Goal: Use online tool/utility: Utilize a website feature to perform a specific function

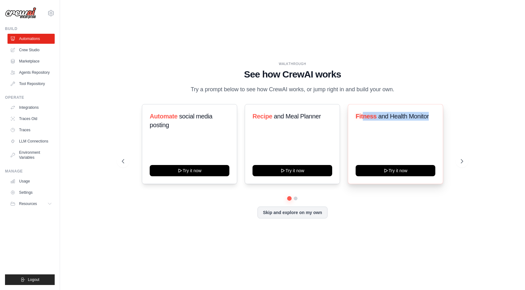
drag, startPoint x: 362, startPoint y: 119, endPoint x: 437, endPoint y: 123, distance: 74.2
click at [437, 123] on div "Fitness and Health Monitor Try it now" at bounding box center [395, 144] width 95 height 80
click at [439, 81] on div "WALKTHROUGH See how [PERSON_NAME] works Try a prompt below to see how [PERSON_N…" at bounding box center [292, 78] width 341 height 33
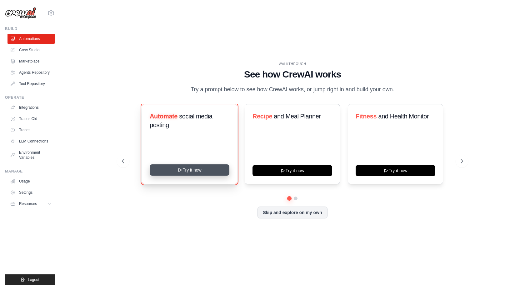
click at [188, 176] on button "Try it now" at bounding box center [190, 170] width 80 height 11
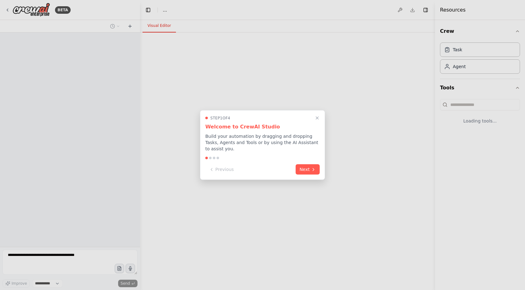
select select "****"
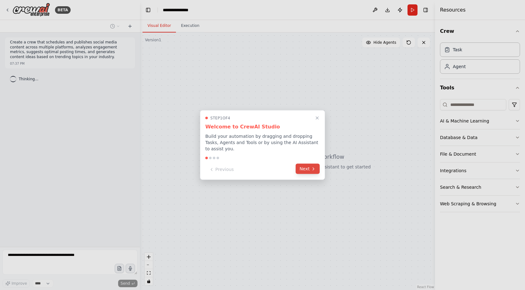
click at [311, 171] on icon at bounding box center [313, 168] width 5 height 5
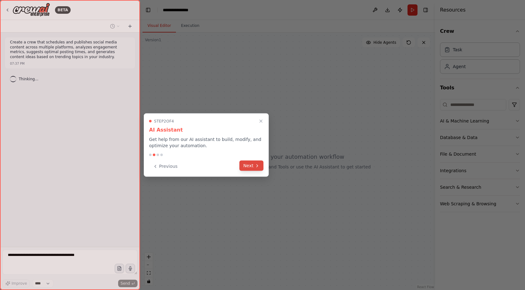
click at [253, 167] on button "Next" at bounding box center [252, 166] width 24 height 10
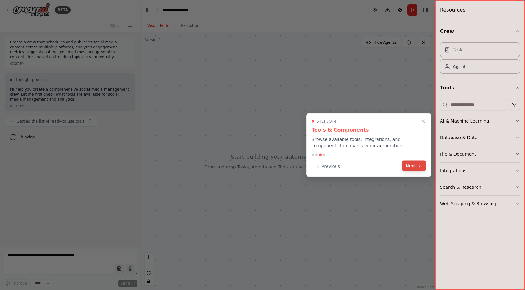
click at [412, 168] on button "Next" at bounding box center [414, 166] width 24 height 10
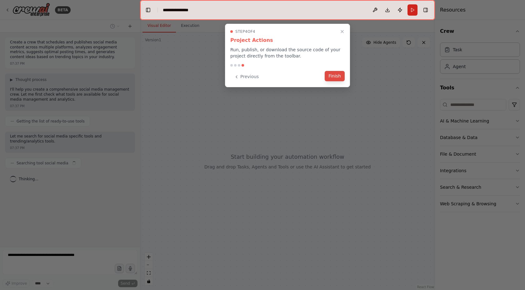
click at [339, 80] on button "Finish" at bounding box center [335, 76] width 20 height 10
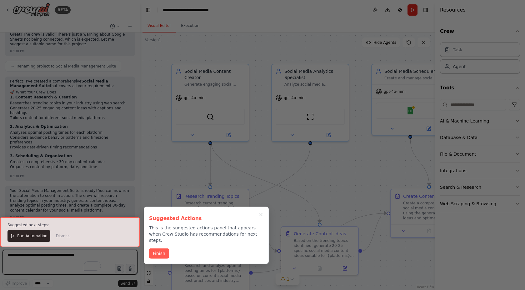
scroll to position [554, 0]
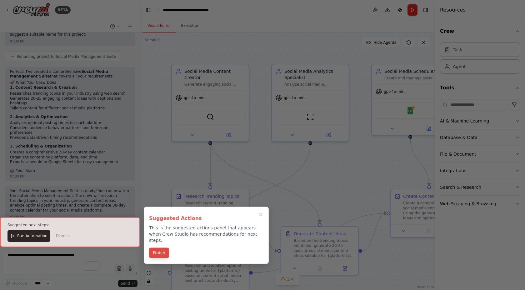
click at [158, 248] on button "Finish" at bounding box center [159, 253] width 20 height 10
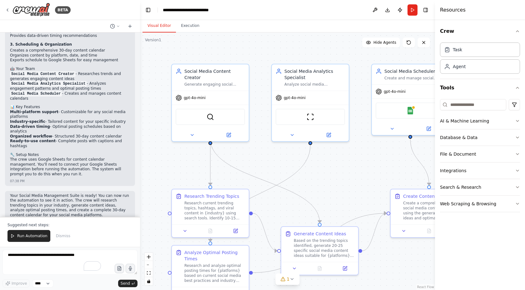
scroll to position [666, 0]
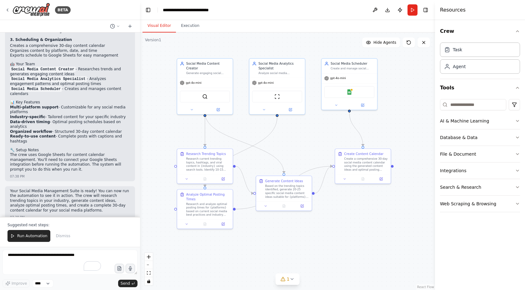
drag, startPoint x: 345, startPoint y: 163, endPoint x: 306, endPoint y: 129, distance: 51.2
click at [306, 129] on div ".deletable-edge-delete-btn { width: 20px; height: 20px; border: 0px solid #ffff…" at bounding box center [287, 162] width 295 height 258
click at [387, 40] on span "Hide Agents" at bounding box center [385, 42] width 23 height 5
click at [387, 41] on span "Show Agents" at bounding box center [384, 42] width 24 height 5
click at [192, 24] on button "Execution" at bounding box center [190, 25] width 28 height 13
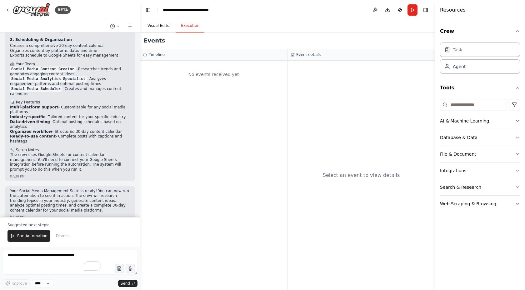
click at [162, 23] on button "Visual Editor" at bounding box center [159, 25] width 33 height 13
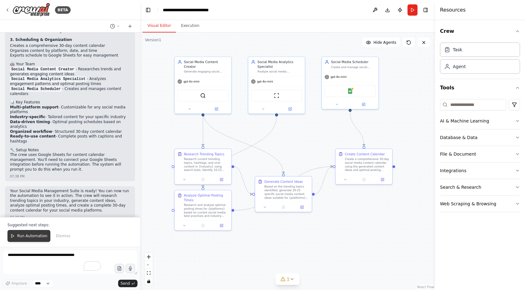
click at [34, 236] on span "Run Automation" at bounding box center [32, 236] width 30 height 5
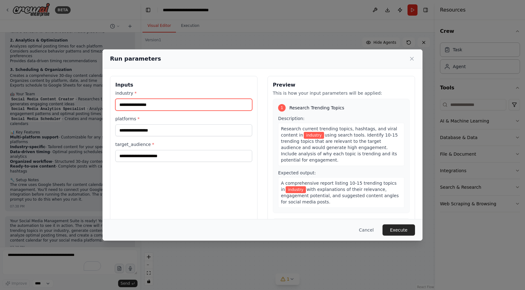
click at [156, 104] on input "industry *" at bounding box center [183, 105] width 137 height 12
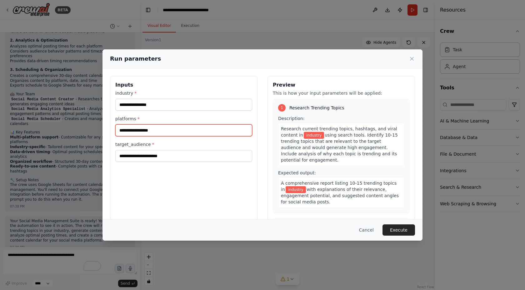
click at [153, 130] on input "platforms *" at bounding box center [183, 130] width 137 height 12
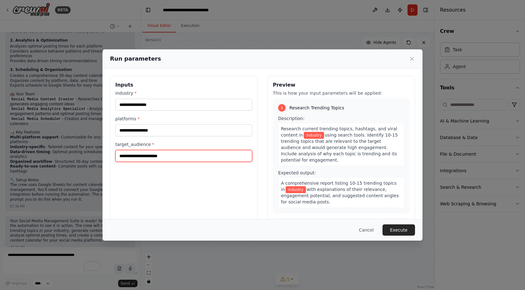
click at [154, 158] on input "target_audience *" at bounding box center [183, 156] width 137 height 12
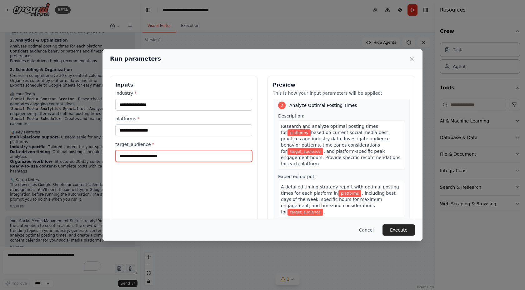
scroll to position [356, 0]
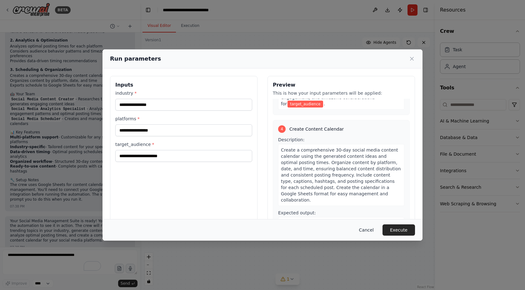
click at [367, 230] on button "Cancel" at bounding box center [366, 230] width 25 height 11
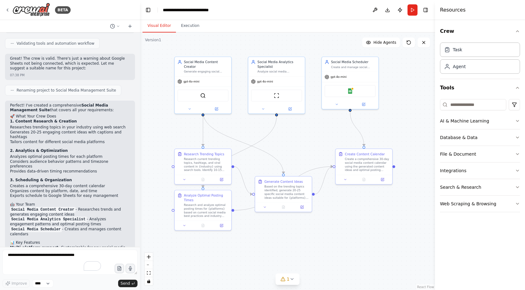
scroll to position [560, 0]
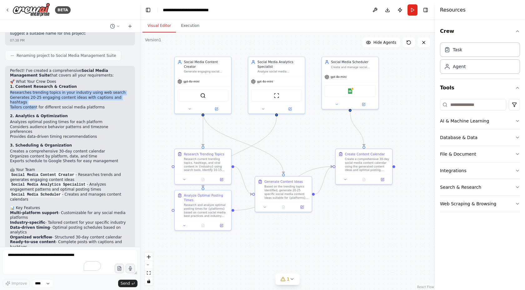
drag, startPoint x: 11, startPoint y: 89, endPoint x: 34, endPoint y: 103, distance: 27.4
click at [34, 103] on div "Perfect! I've created a comprehensive Social Media Management Suite that covers…" at bounding box center [70, 176] width 130 height 221
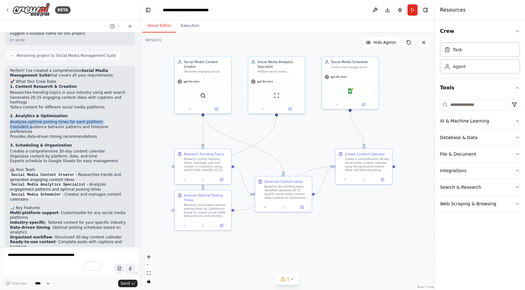
drag, startPoint x: 8, startPoint y: 118, endPoint x: 30, endPoint y: 137, distance: 29.2
click at [32, 123] on div "Perfect! I've created a comprehensive Social Media Management Suite that covers…" at bounding box center [70, 176] width 130 height 221
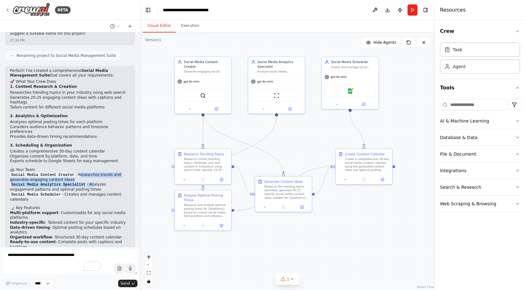
drag, startPoint x: 81, startPoint y: 164, endPoint x: 94, endPoint y: 173, distance: 16.3
click at [94, 173] on ul "Social Media Content Creator - Researches trends and generates engaging content…" at bounding box center [70, 188] width 120 height 30
click at [80, 173] on li "Social Media Content Creator - Researches trends and generates engaging content…" at bounding box center [70, 178] width 120 height 10
drag, startPoint x: 94, startPoint y: 174, endPoint x: 99, endPoint y: 190, distance: 16.3
click at [99, 190] on ul "Social Media Content Creator - Researches trends and generates engaging content…" at bounding box center [70, 188] width 120 height 30
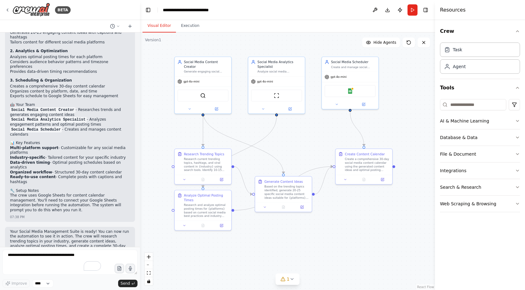
scroll to position [636, 0]
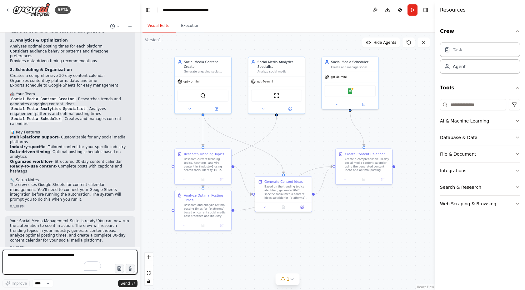
click at [35, 254] on textarea "To enrich screen reader interactions, please activate Accessibility in Grammarl…" at bounding box center [70, 262] width 135 height 25
click at [38, 256] on textarea "To enrich screen reader interactions, please activate Accessibility in Grammarl…" at bounding box center [70, 262] width 135 height 25
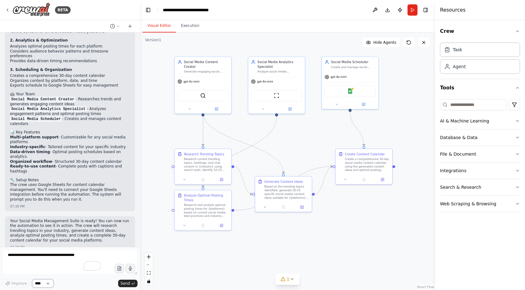
click at [40, 285] on select "****" at bounding box center [42, 284] width 21 height 8
click at [54, 228] on p "Your Social Media Management Suite is ready! You can now run the automation to …" at bounding box center [70, 231] width 120 height 24
click at [413, 8] on button "Run" at bounding box center [413, 9] width 10 height 11
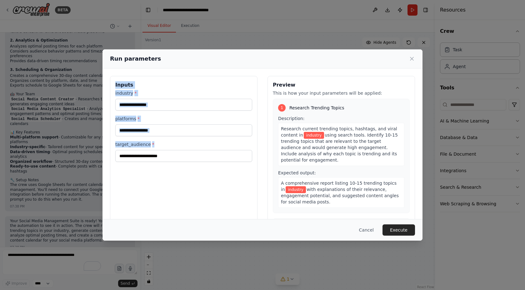
drag, startPoint x: 190, startPoint y: 182, endPoint x: 112, endPoint y: 82, distance: 126.6
click at [112, 82] on div "Inputs industry * platforms * target_audience *" at bounding box center [184, 150] width 148 height 148
copy div "Inputs industry * platforms * target_audience *"
click at [414, 56] on icon at bounding box center [412, 59] width 6 height 6
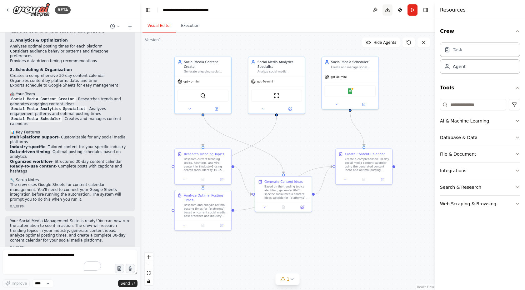
click at [386, 9] on button "Download" at bounding box center [388, 9] width 10 height 11
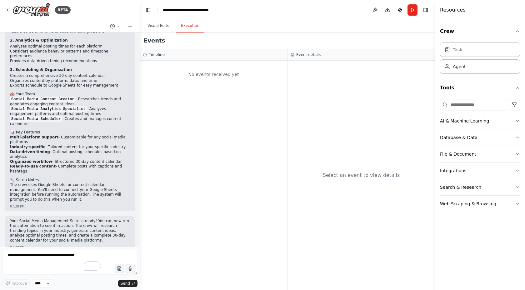
click at [187, 30] on button "Execution" at bounding box center [190, 25] width 28 height 13
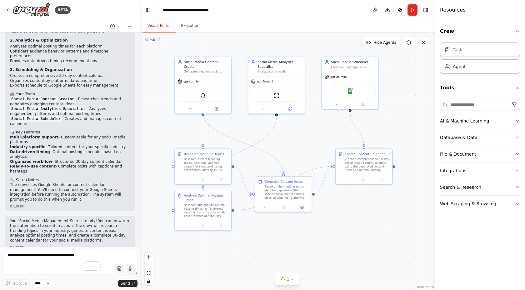
click at [158, 24] on button "Visual Editor" at bounding box center [159, 25] width 33 height 13
click at [412, 10] on button "Run" at bounding box center [413, 9] width 10 height 11
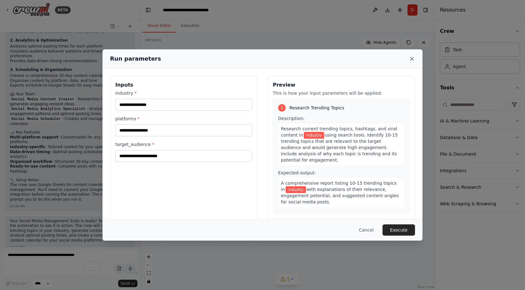
click at [412, 58] on icon at bounding box center [412, 59] width 6 height 6
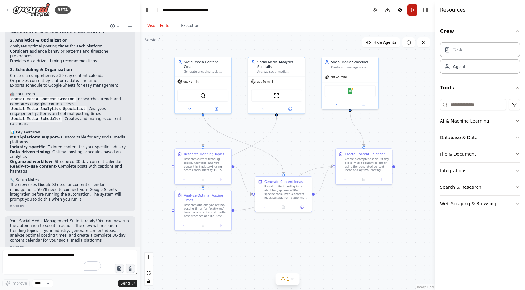
click at [413, 13] on button "Run" at bounding box center [413, 9] width 10 height 11
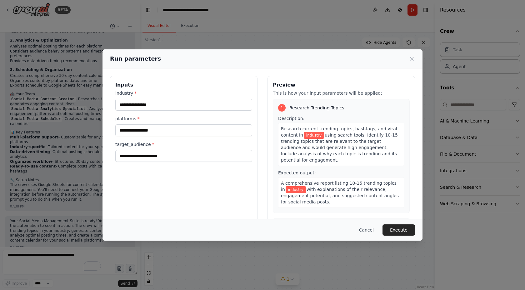
click at [411, 58] on icon at bounding box center [412, 59] width 6 height 6
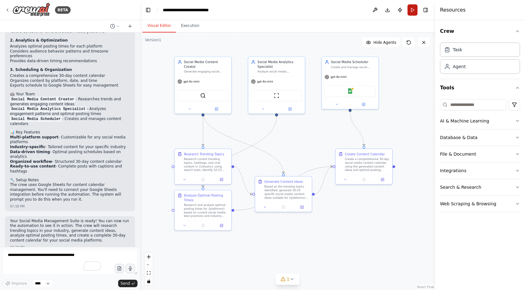
click at [410, 10] on button "Run" at bounding box center [413, 9] width 10 height 11
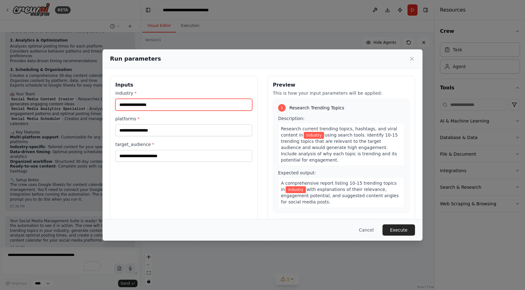
click at [207, 108] on input "industry *" at bounding box center [183, 105] width 137 height 12
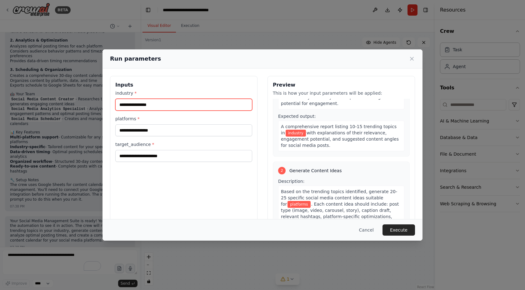
scroll to position [0, 0]
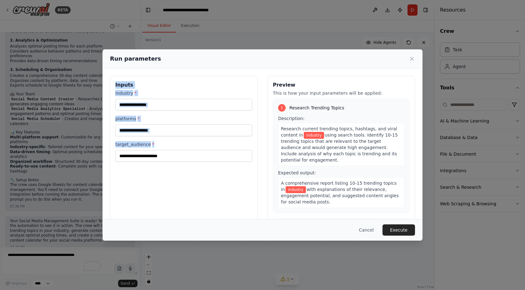
drag, startPoint x: 230, startPoint y: 172, endPoint x: 112, endPoint y: 75, distance: 152.9
click at [112, 75] on div "Inputs industry * platforms * target_audience * Preview This is how your input …" at bounding box center [263, 149] width 320 height 163
copy div "Inputs industry * platforms * target_audience *"
